Goal: Communication & Community: Ask a question

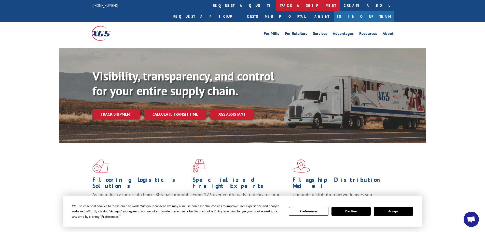
click at [276, 8] on link "track a shipment" at bounding box center [308, 5] width 64 height 11
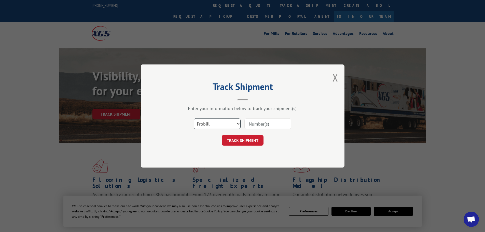
click at [209, 120] on select "Select category... Probill BOL PO" at bounding box center [217, 123] width 47 height 11
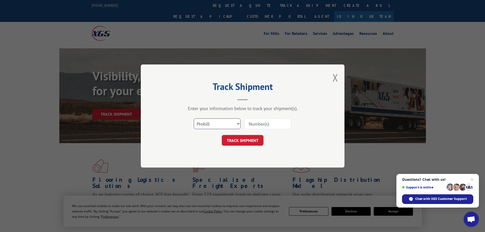
click at [209, 121] on select "Select category... Probill BOL PO" at bounding box center [217, 123] width 47 height 11
click at [256, 122] on input at bounding box center [267, 123] width 47 height 11
paste input "17517161"
type input "17517161"
click button "TRACK SHIPMENT" at bounding box center [243, 140] width 42 height 11
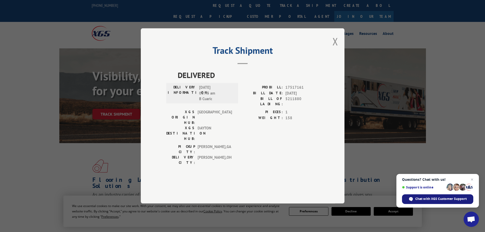
click at [453, 196] on div "Chat with XGS Customer Support" at bounding box center [437, 199] width 71 height 10
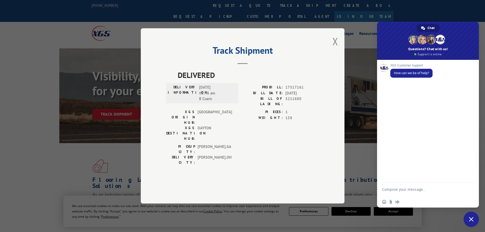
click at [407, 190] on textarea "Compose your message..." at bounding box center [422, 191] width 80 height 9
type textarea "I need to file a claim on carpet delivered to my store"
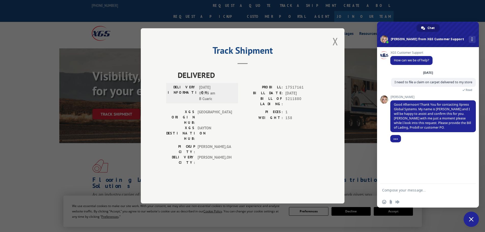
click at [413, 192] on textarea "Compose your message..." at bounding box center [422, 190] width 80 height 5
type textarea "Pro # 17517161"
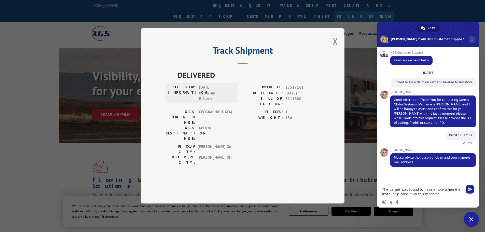
type textarea "The carpet was found to have a hole when the installer picked it up this mornin…"
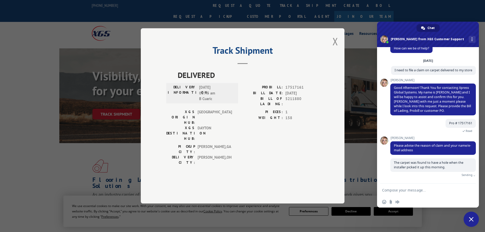
scroll to position [11, 0]
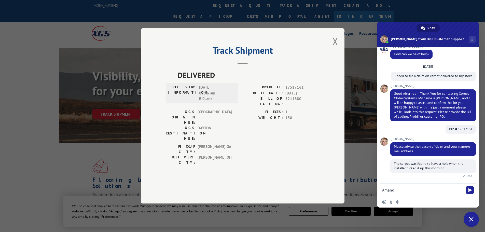
type textarea "[PERSON_NAME]"
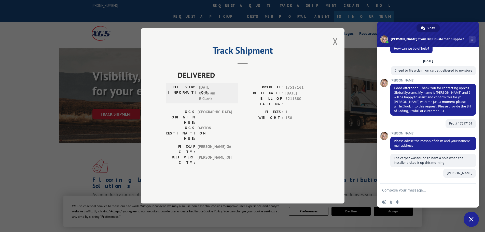
scroll to position [21, 0]
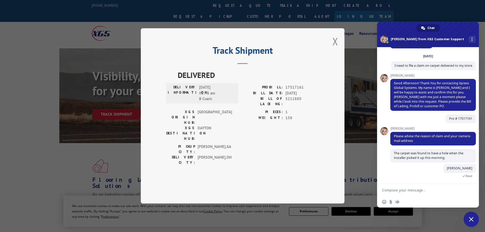
type textarea "C"
type textarea "[EMAIL_ADDRESS][DOMAIN_NAME]"
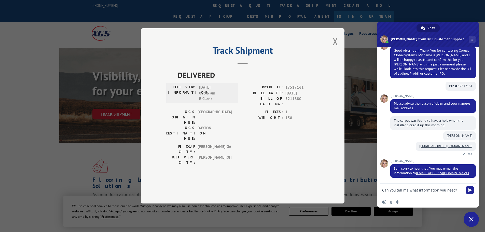
scroll to position [64, 0]
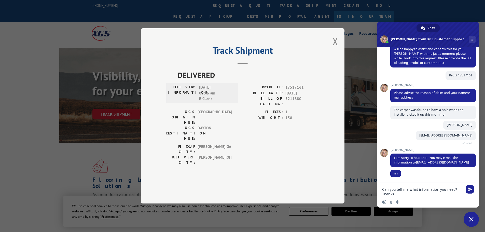
type textarea "Can you tell me what information you need? Thanks!"
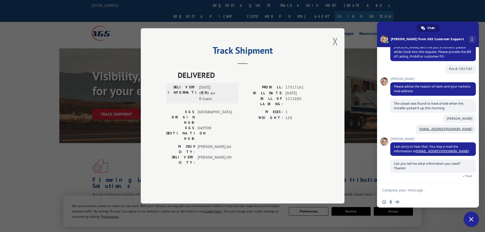
scroll to position [87, 0]
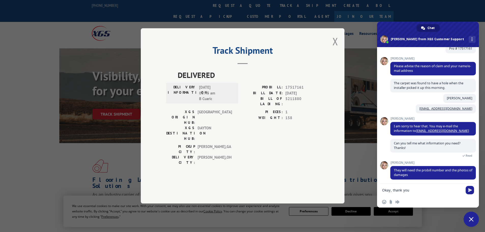
type textarea "Okay, thank you!"
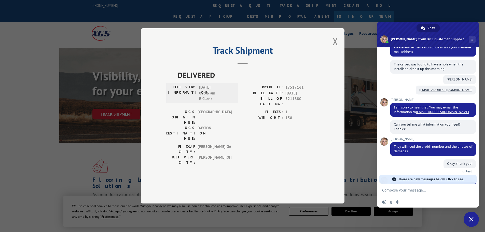
scroll to position [111, 0]
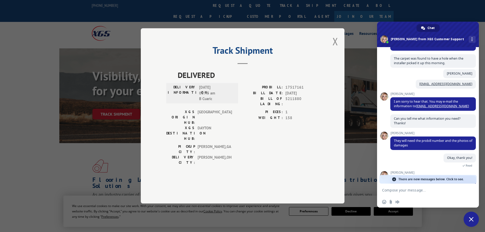
click at [424, 180] on span "There are new messages below. Click to see." at bounding box center [431, 179] width 65 height 9
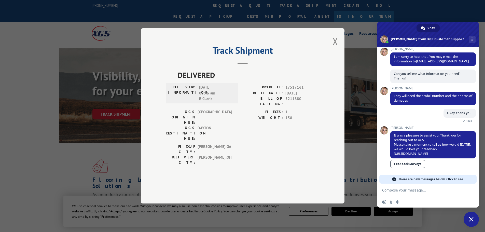
scroll to position [140, 0]
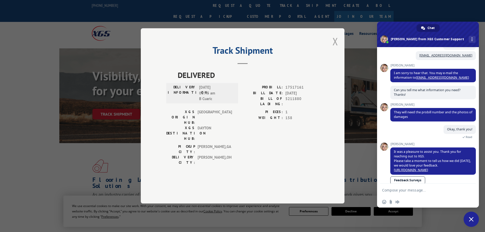
click at [338, 48] on button "Close modal" at bounding box center [336, 41] width 6 height 13
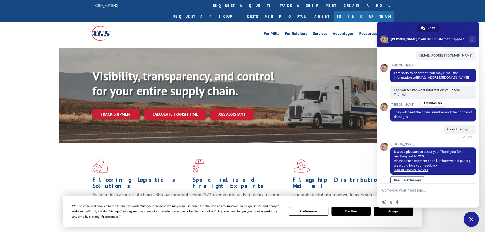
scroll to position [114, 0]
